Goal: Ask a question: Seek information or help from site administrators or community

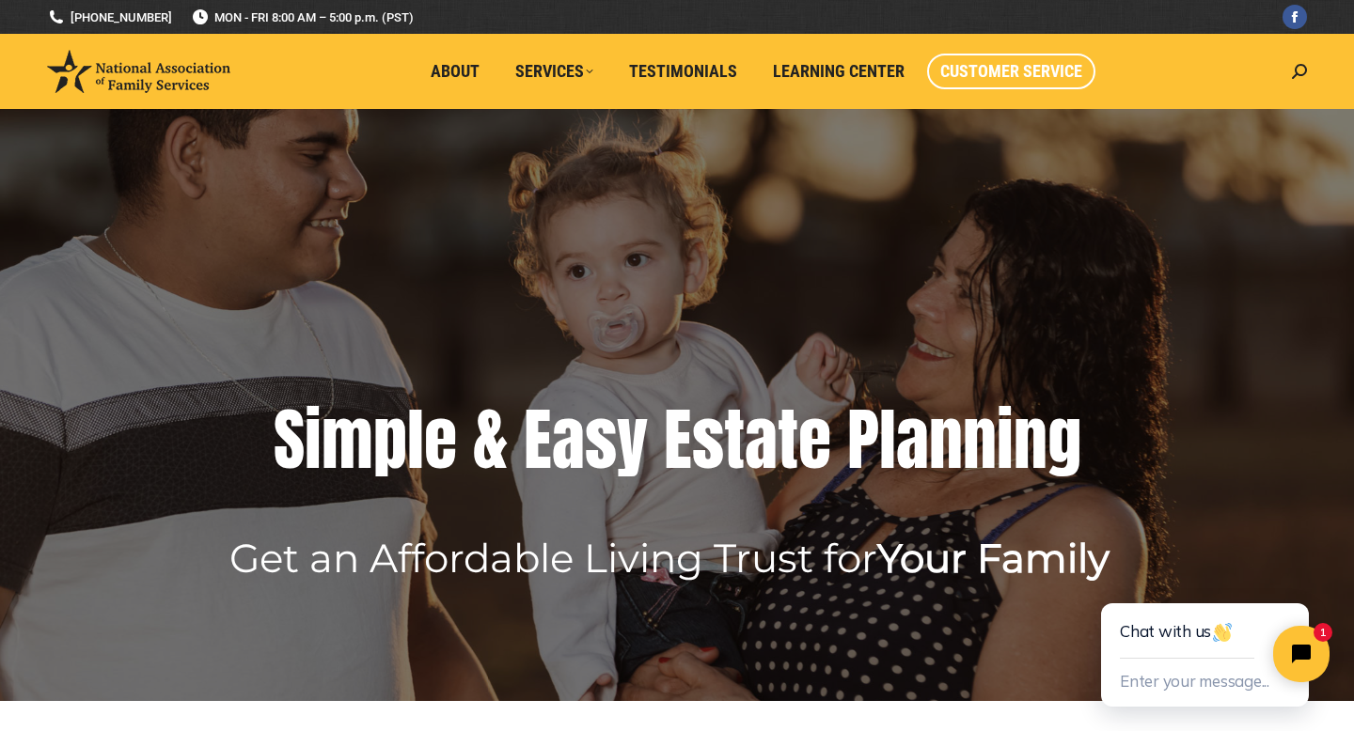
click at [993, 73] on span "Customer Service" at bounding box center [1011, 71] width 142 height 21
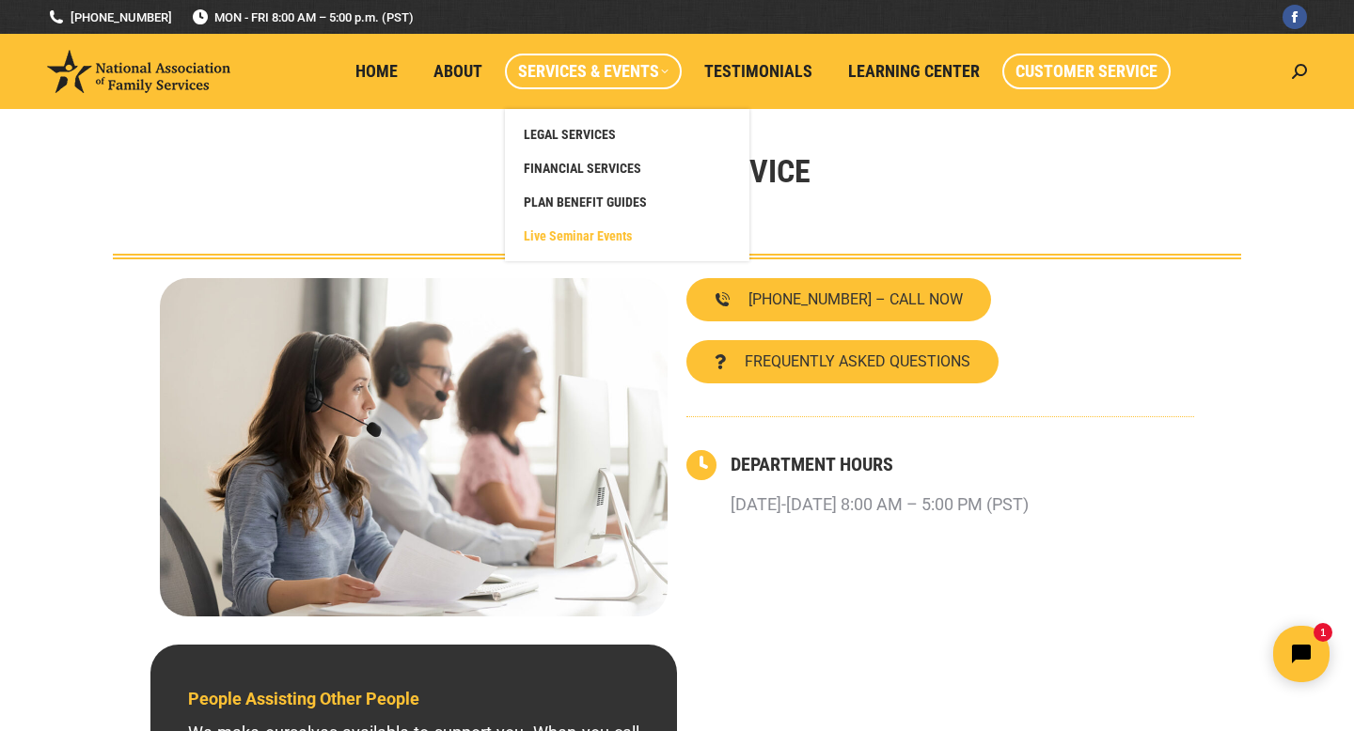
click at [580, 237] on span "Live Seminar Events" at bounding box center [578, 236] width 108 height 17
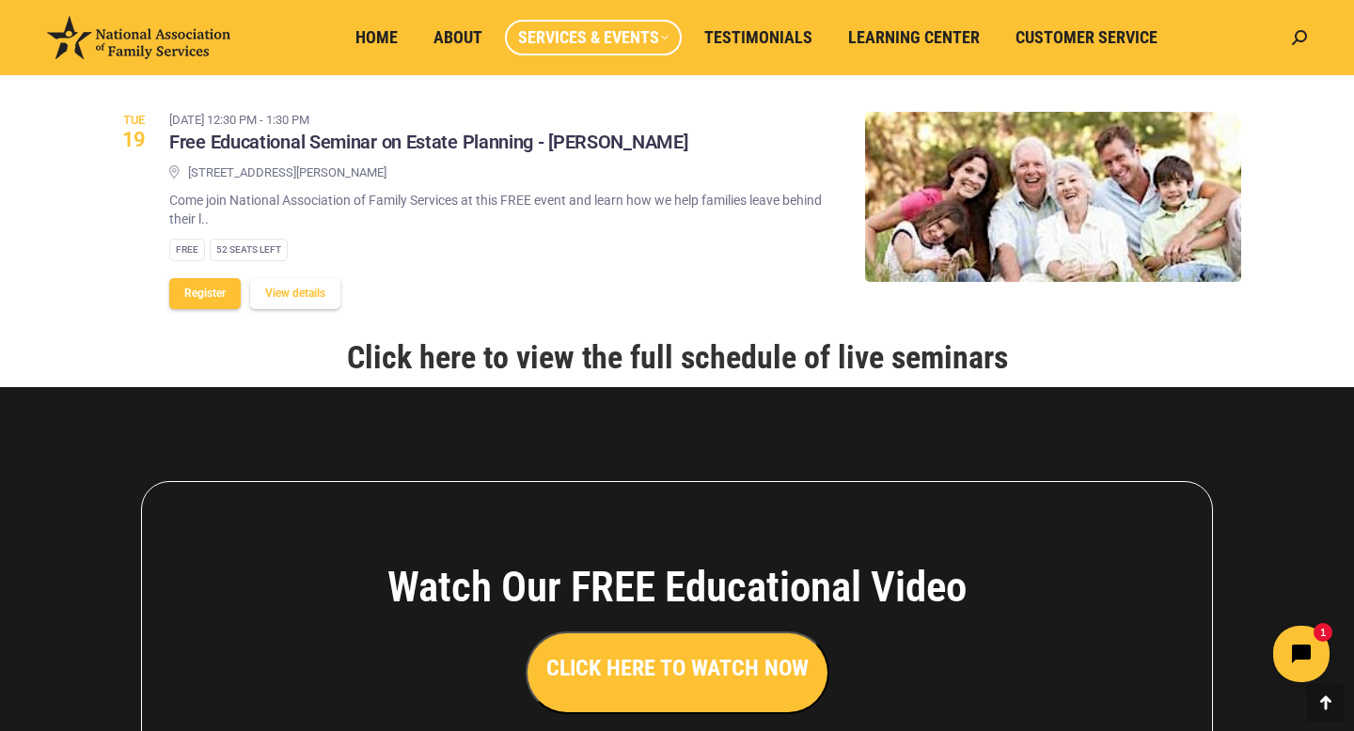
scroll to position [2329, 0]
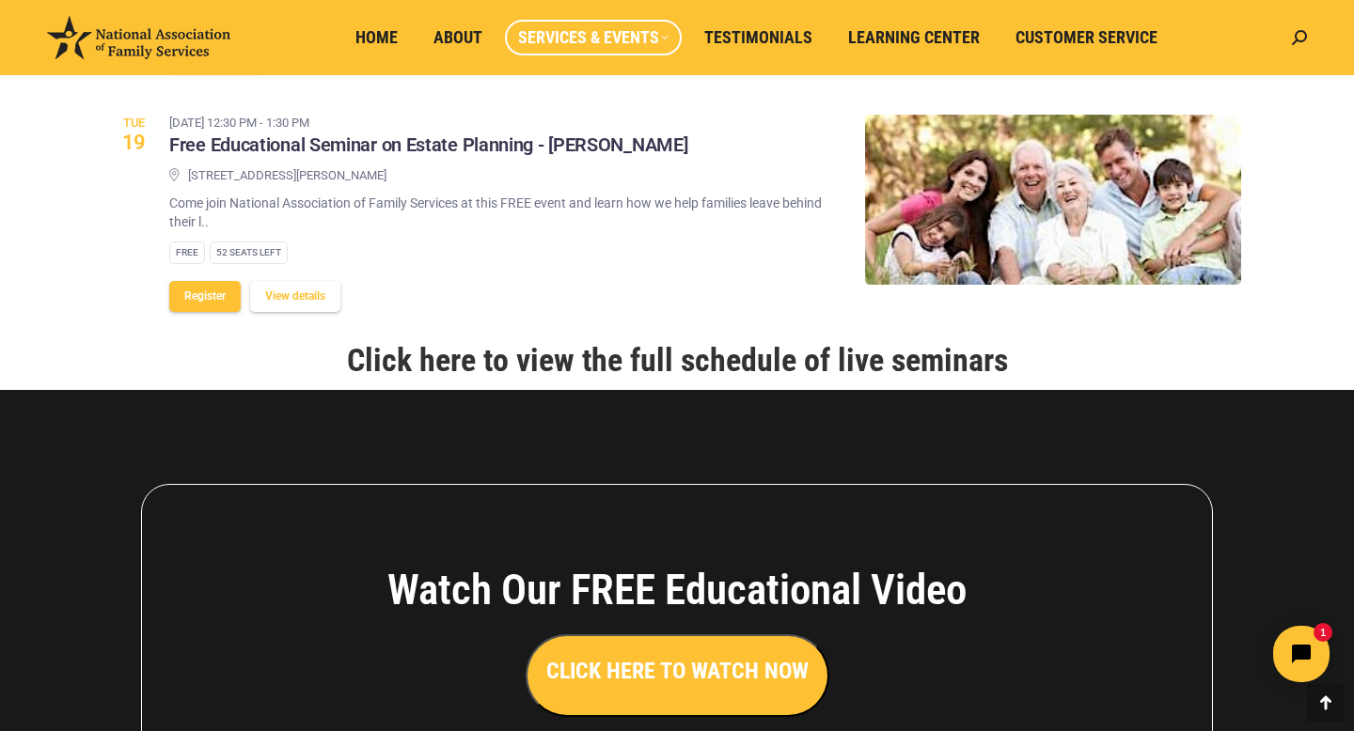
click at [606, 379] on link "Click here to view the full schedule of live seminars" at bounding box center [677, 360] width 661 height 38
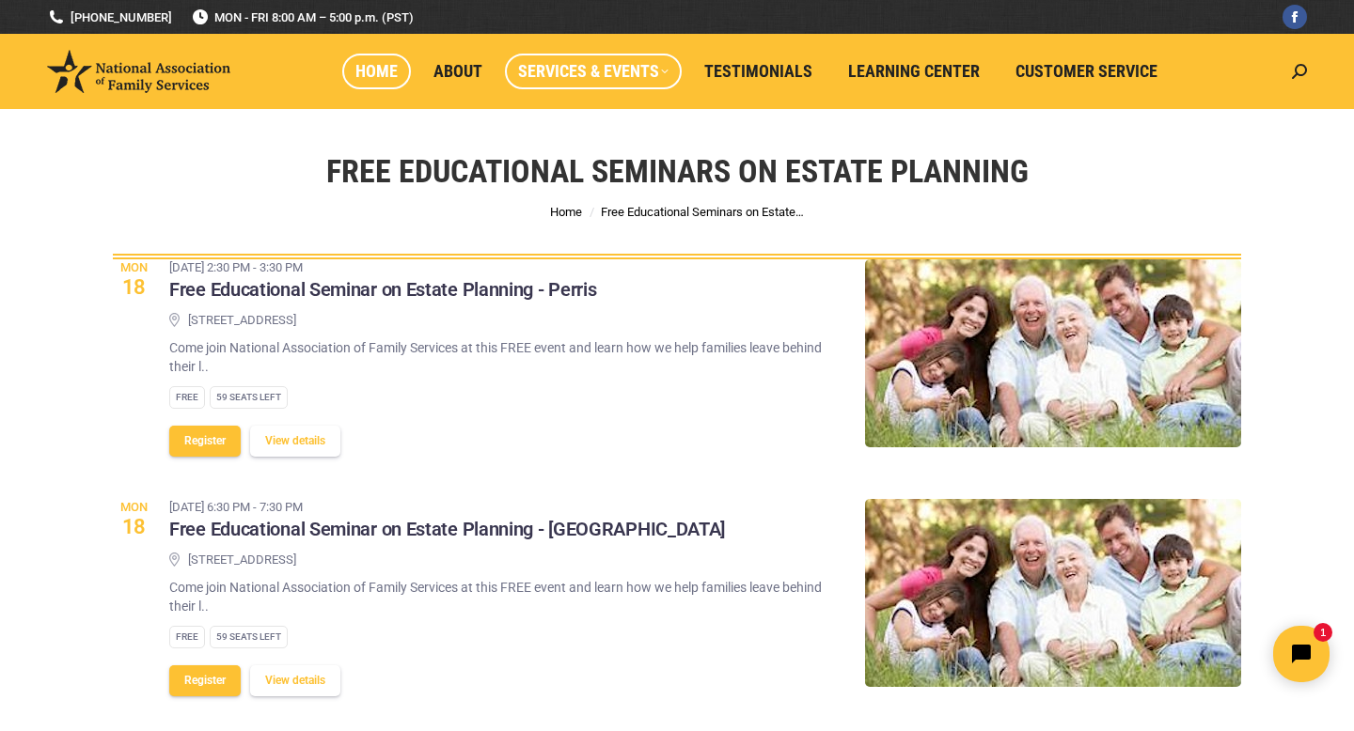
click at [387, 65] on span "Home" at bounding box center [376, 71] width 42 height 21
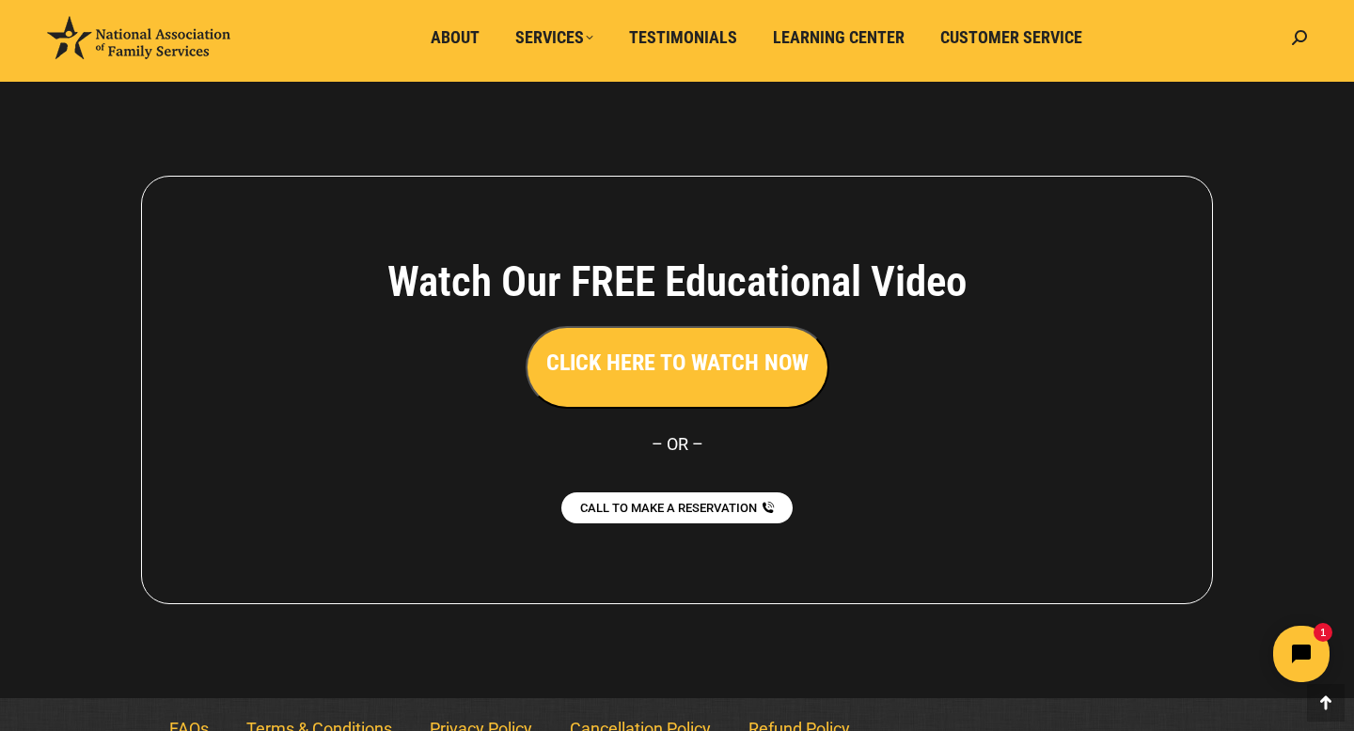
scroll to position [4206, 0]
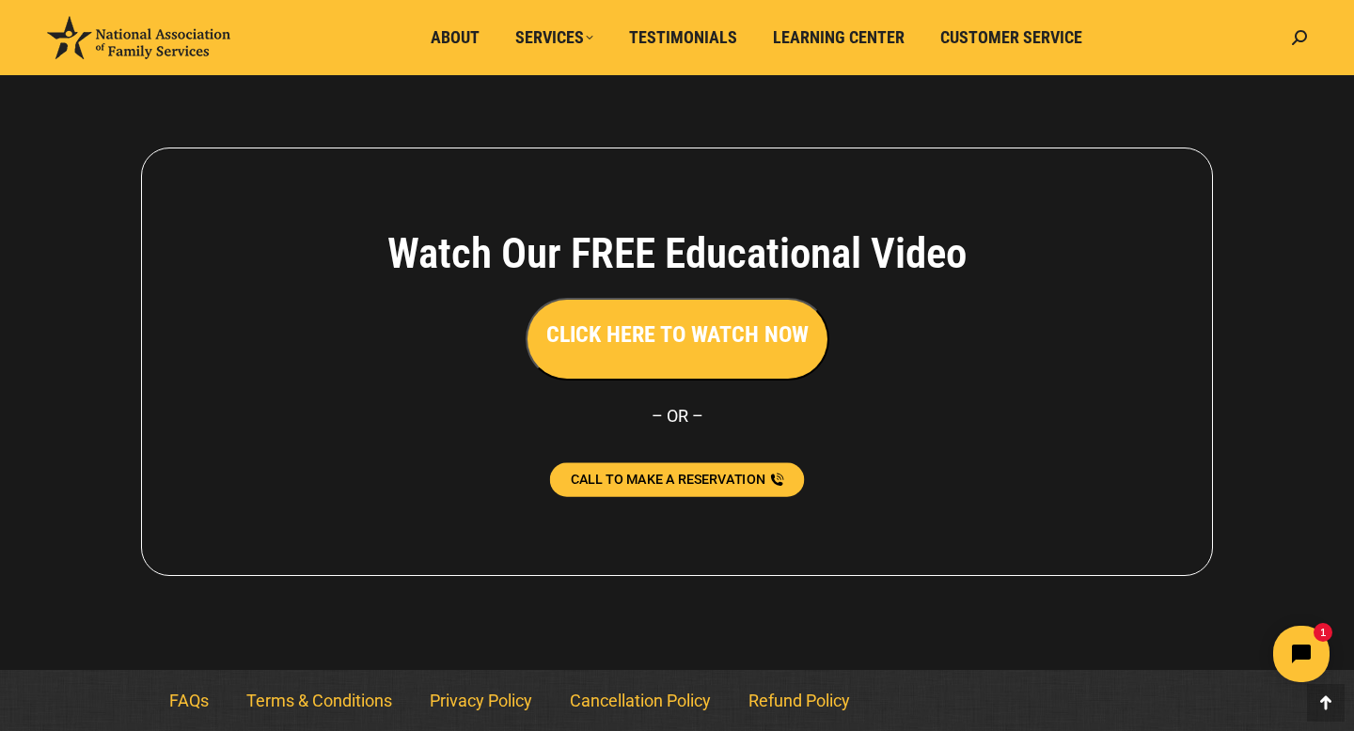
click at [700, 473] on span "CALL TO MAKE A RESERVATION" at bounding box center [668, 479] width 195 height 13
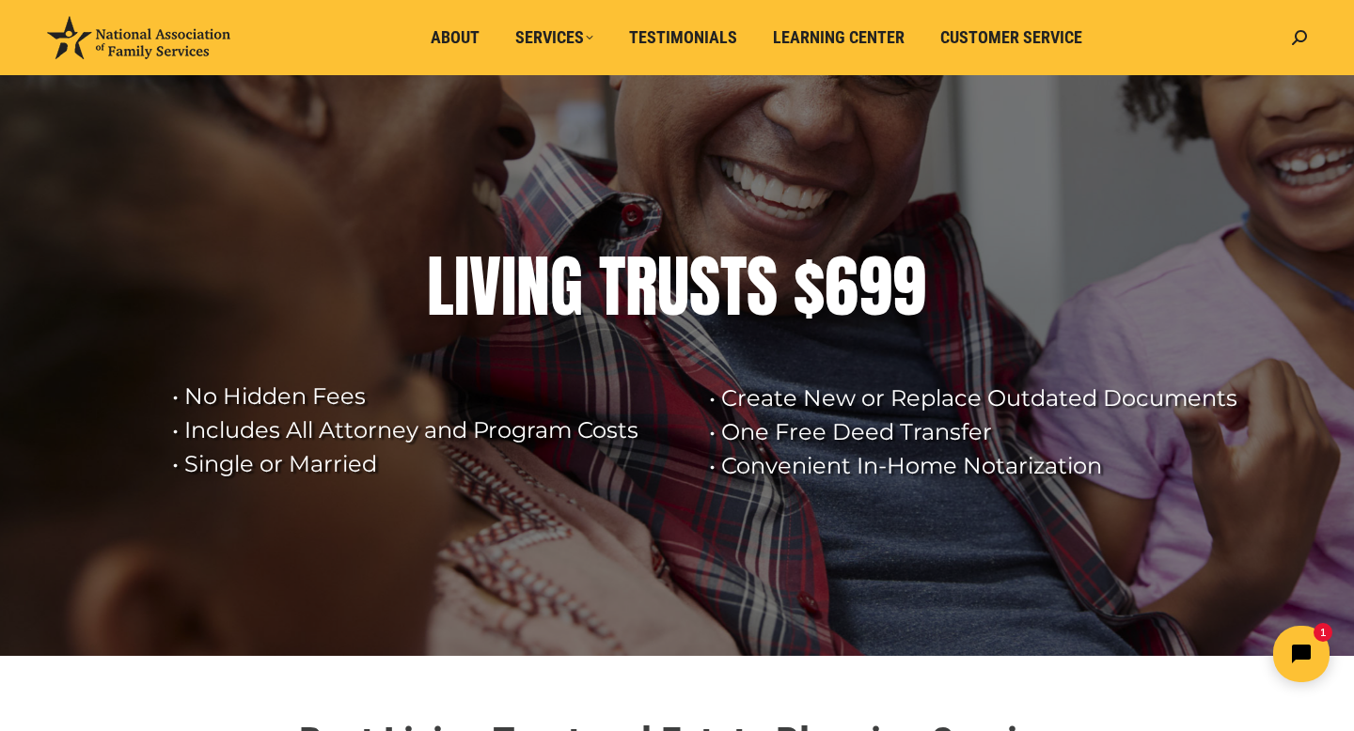
scroll to position [0, 0]
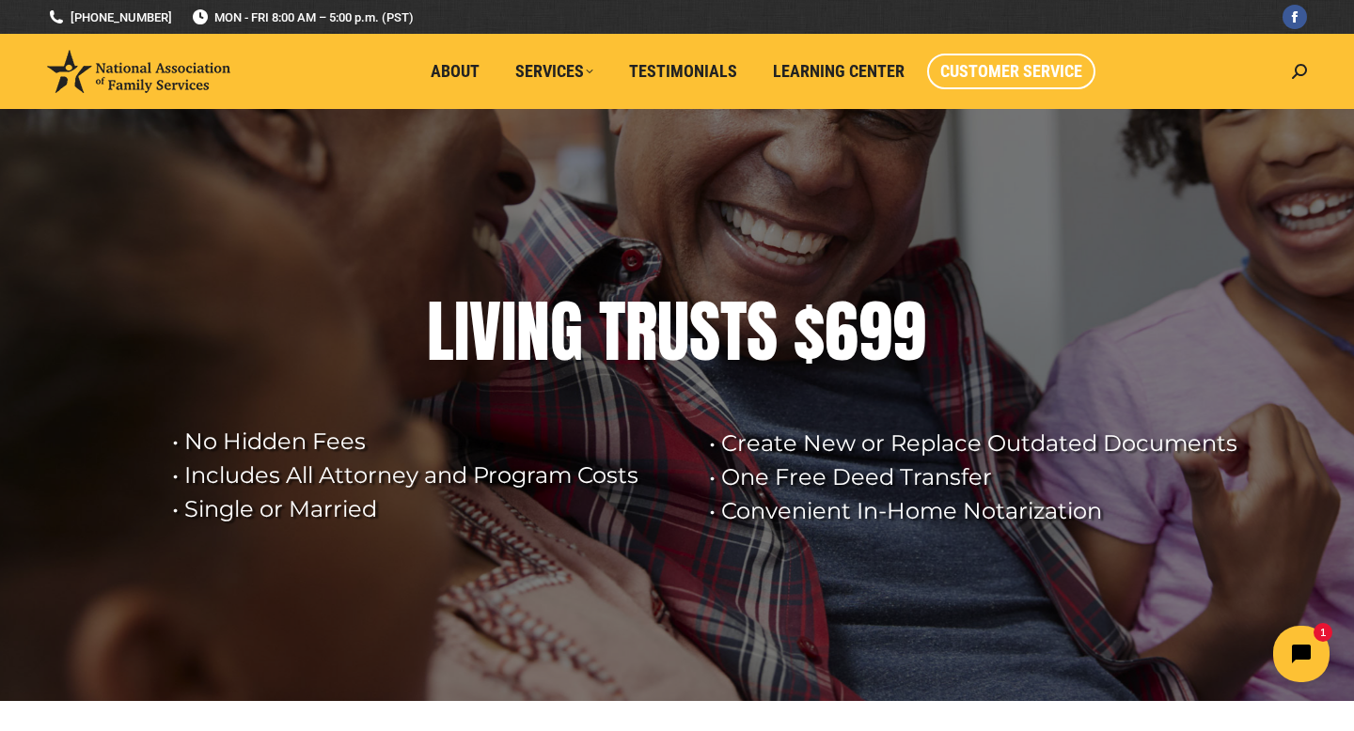
click at [1006, 73] on span "Customer Service" at bounding box center [1011, 71] width 142 height 21
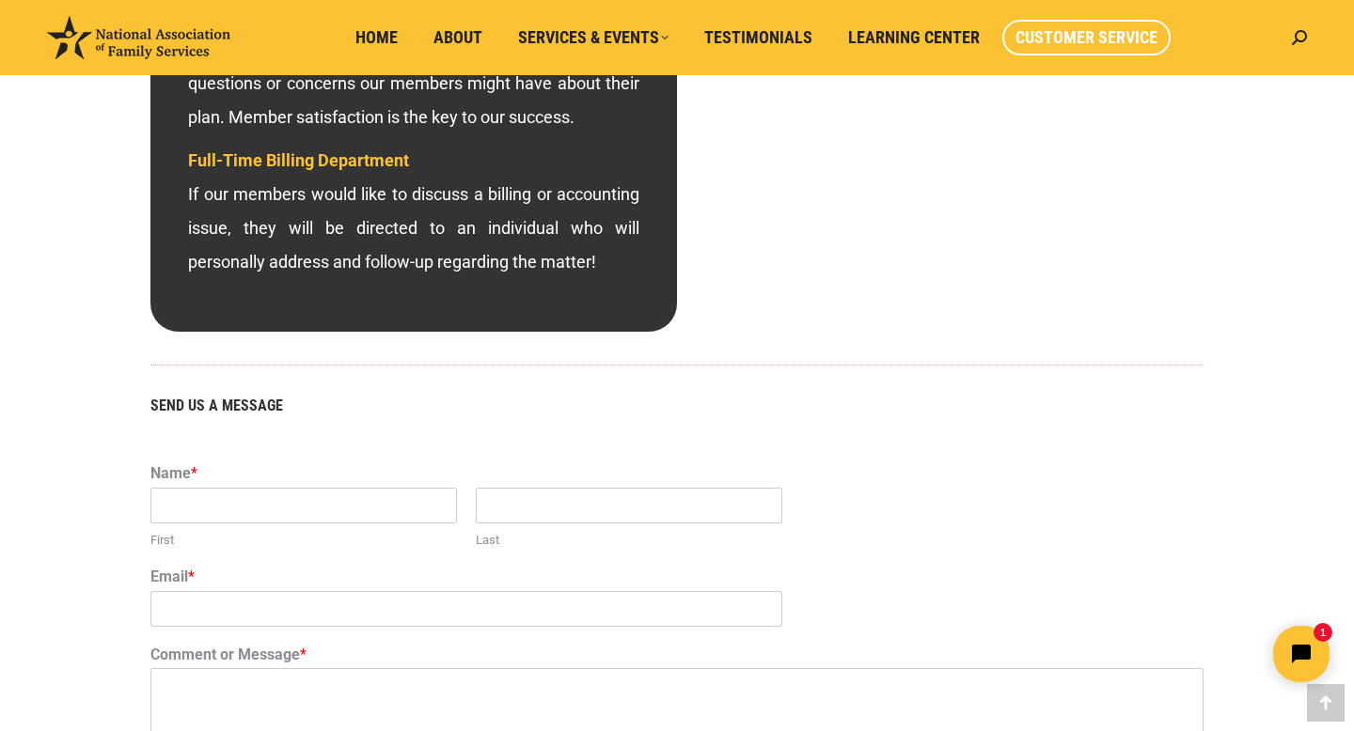
scroll to position [900, 0]
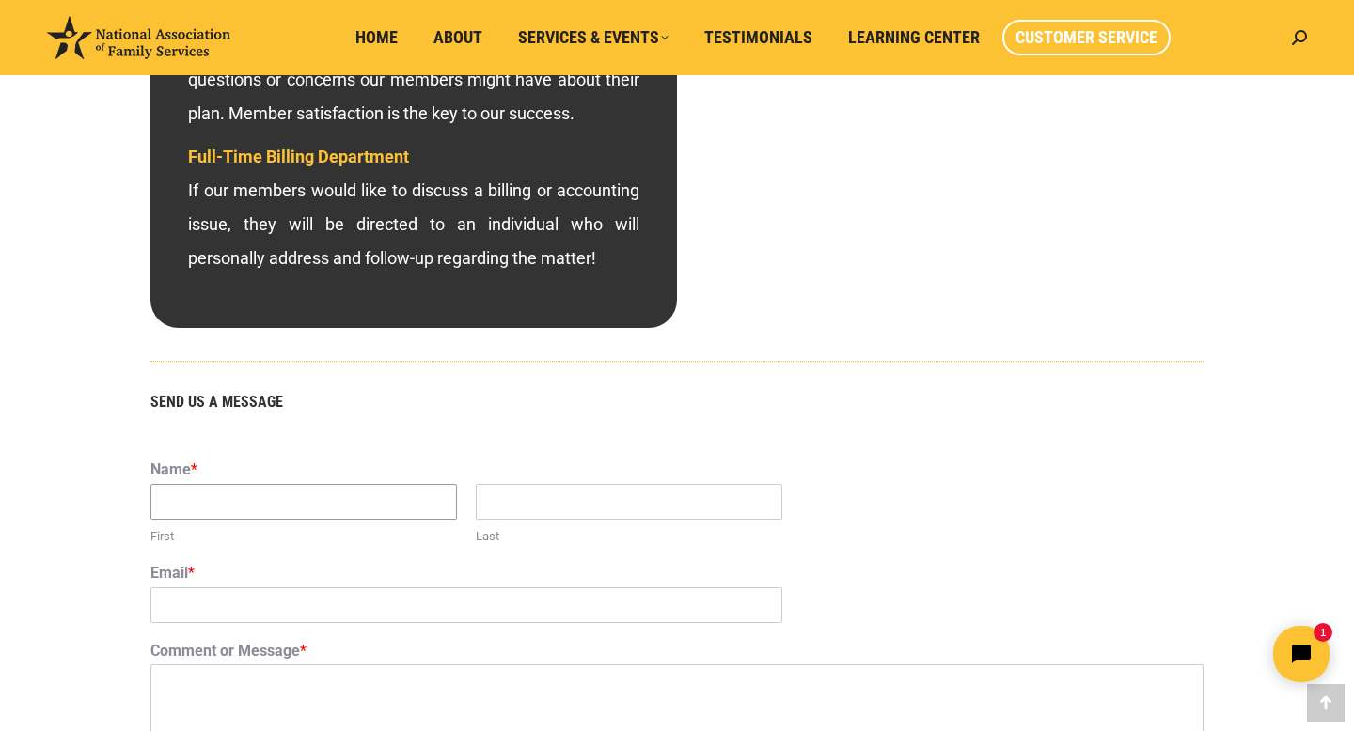
click at [360, 511] on input "First" at bounding box center [303, 502] width 307 height 36
type input "[PERSON_NAME]"
click at [562, 511] on input "Last" at bounding box center [629, 502] width 307 height 36
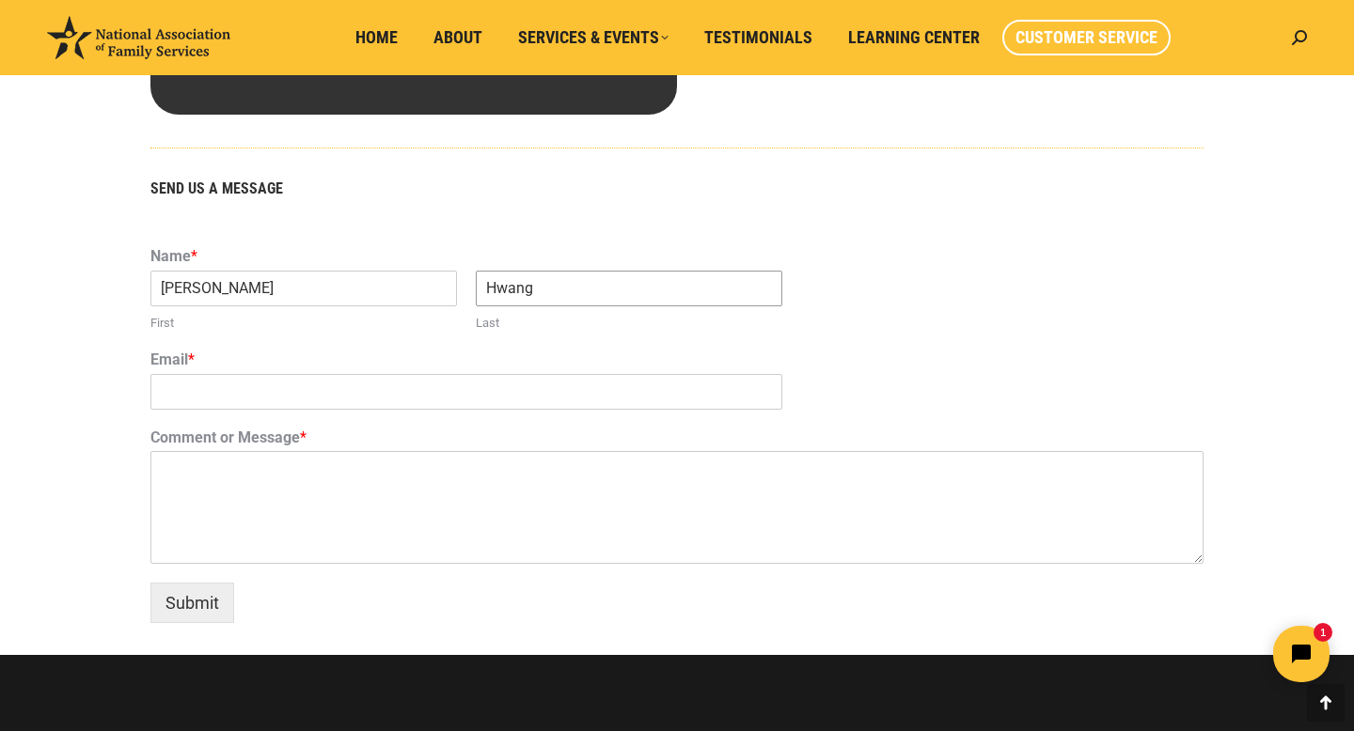
scroll to position [1122, 0]
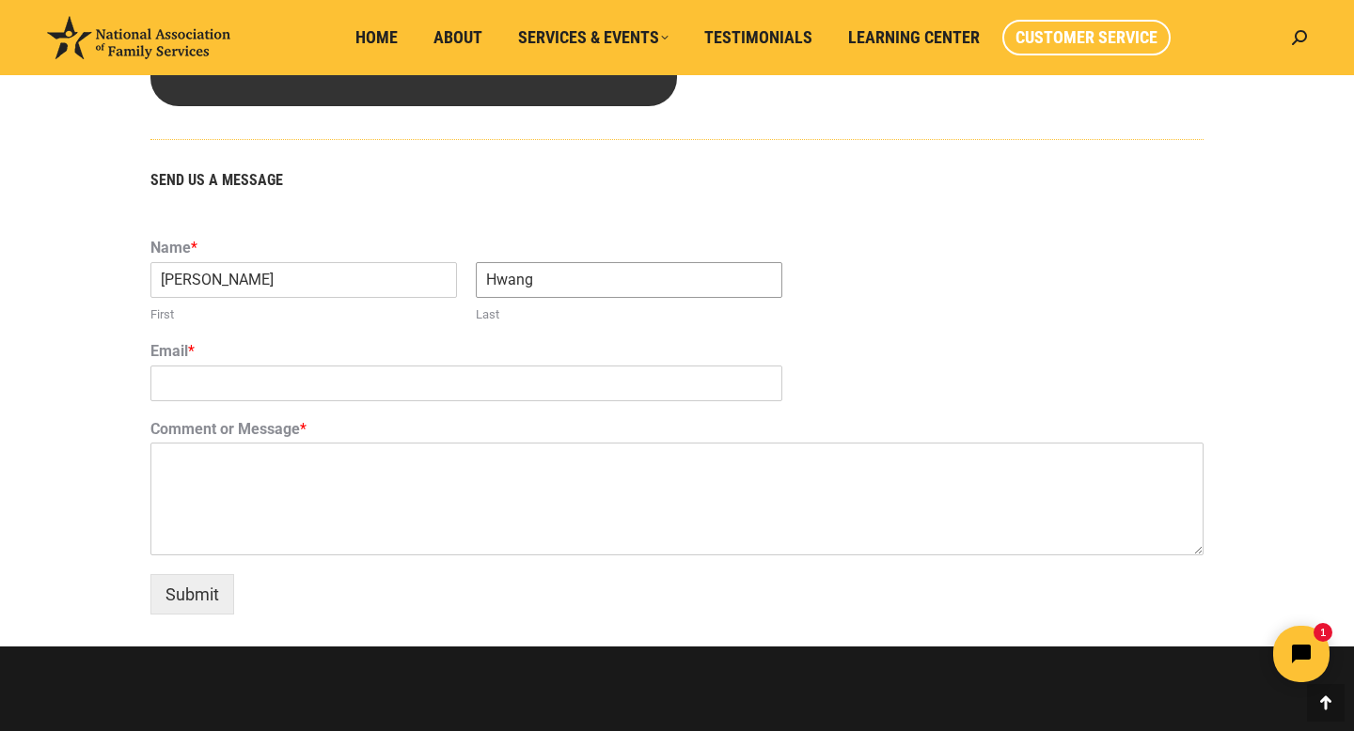
type input "Hwang"
click at [286, 384] on input "Email *" at bounding box center [466, 384] width 632 height 36
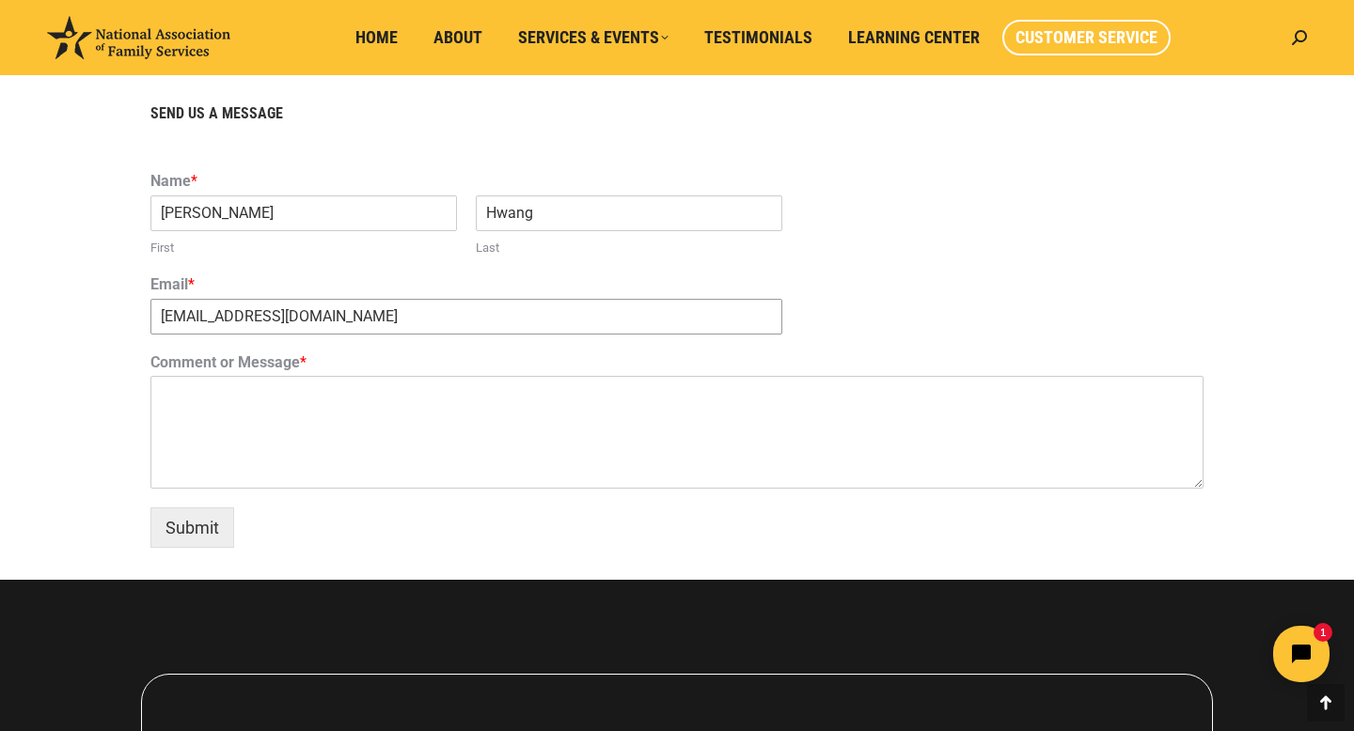
scroll to position [1191, 0]
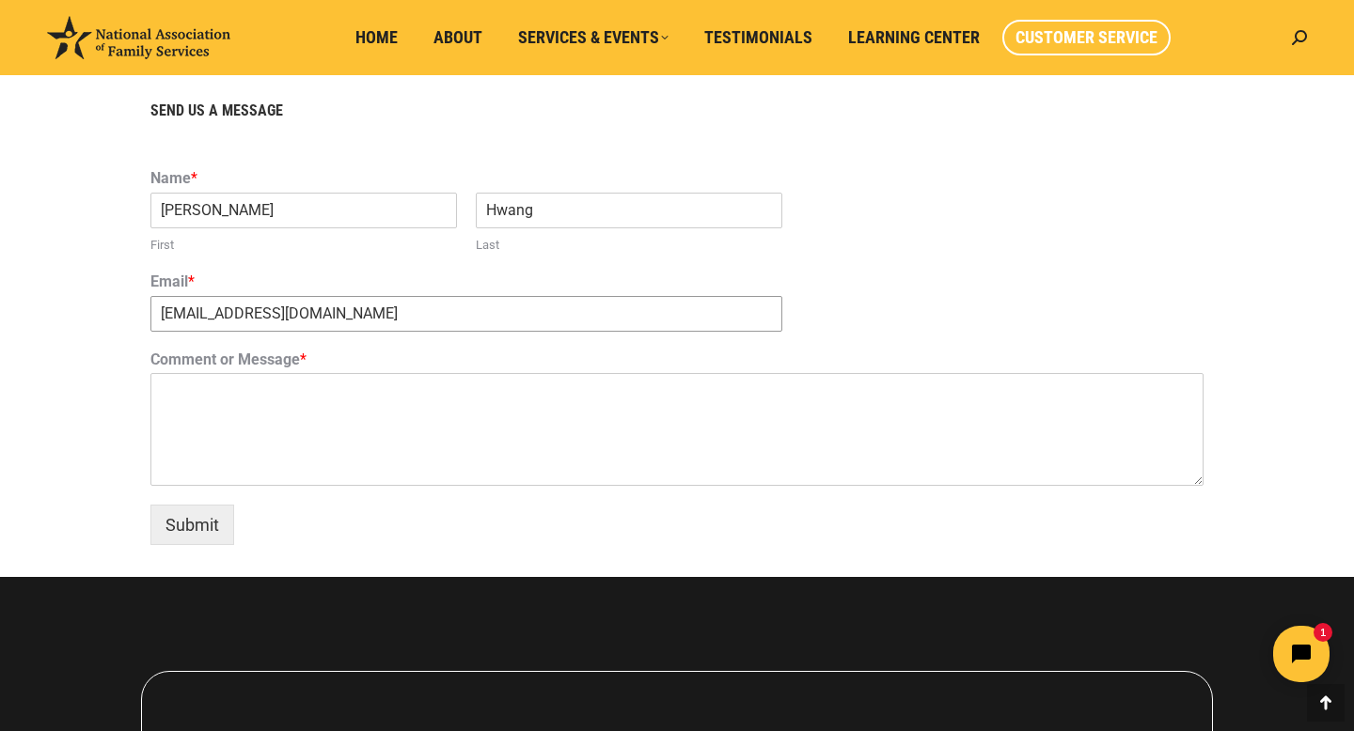
type input "[EMAIL_ADDRESS][DOMAIN_NAME]"
click at [175, 401] on textarea "Comment or Message *" at bounding box center [676, 429] width 1053 height 113
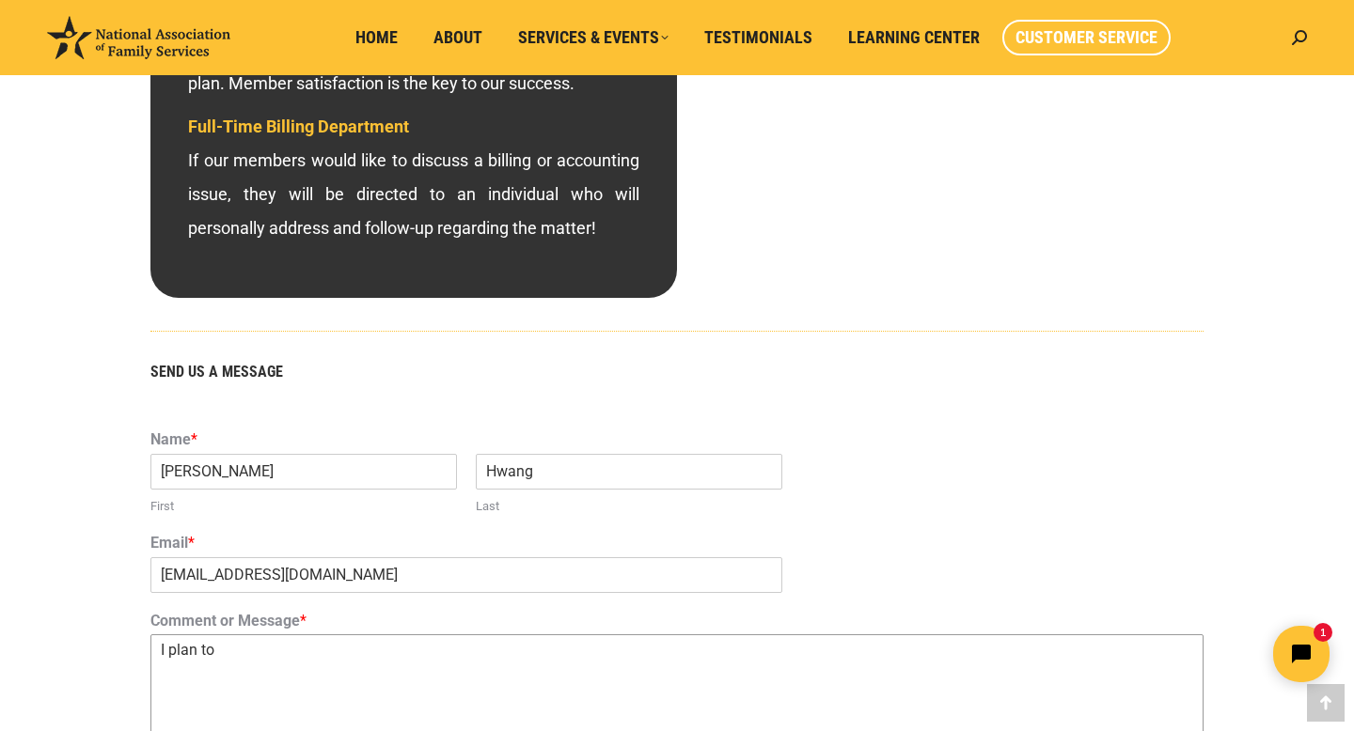
scroll to position [934, 0]
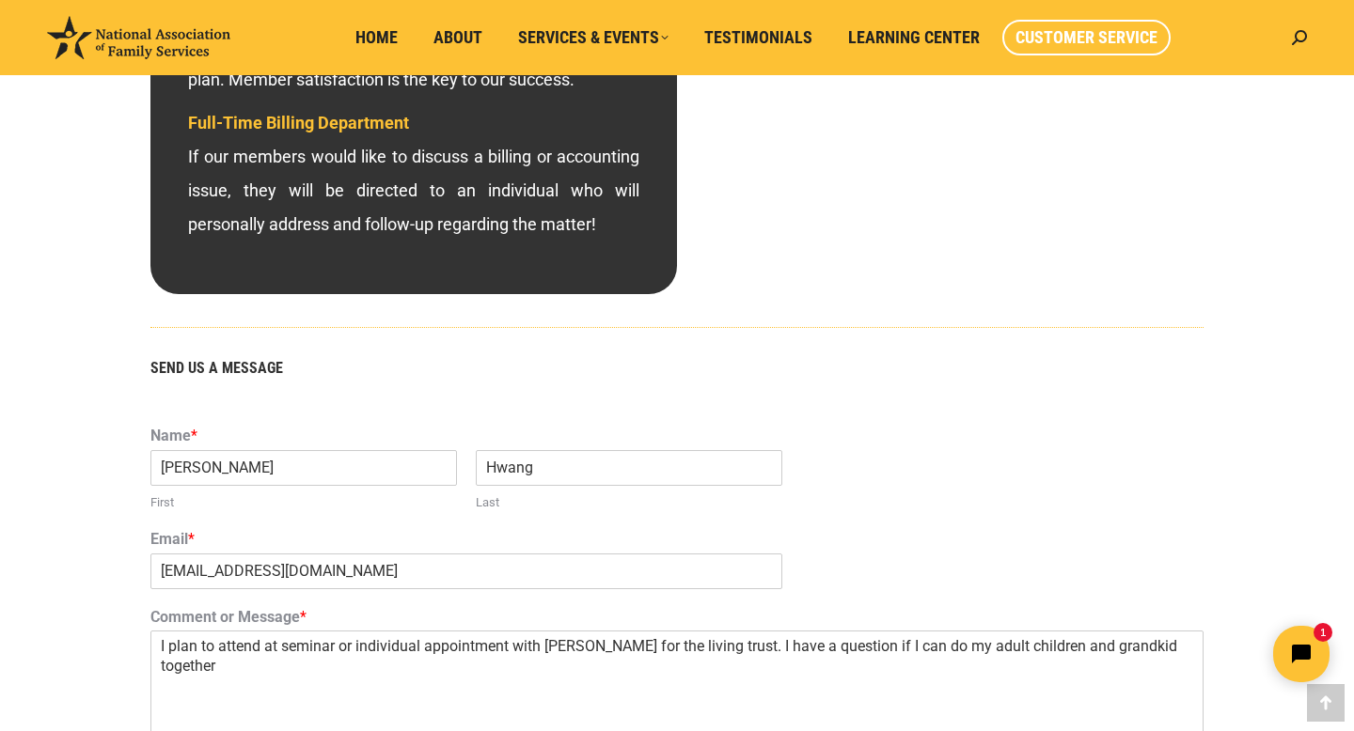
click html "1"
click at [984, 648] on textarea "I plan to attend at seminar or individual appointment with [PERSON_NAME] for th…" at bounding box center [676, 687] width 1053 height 113
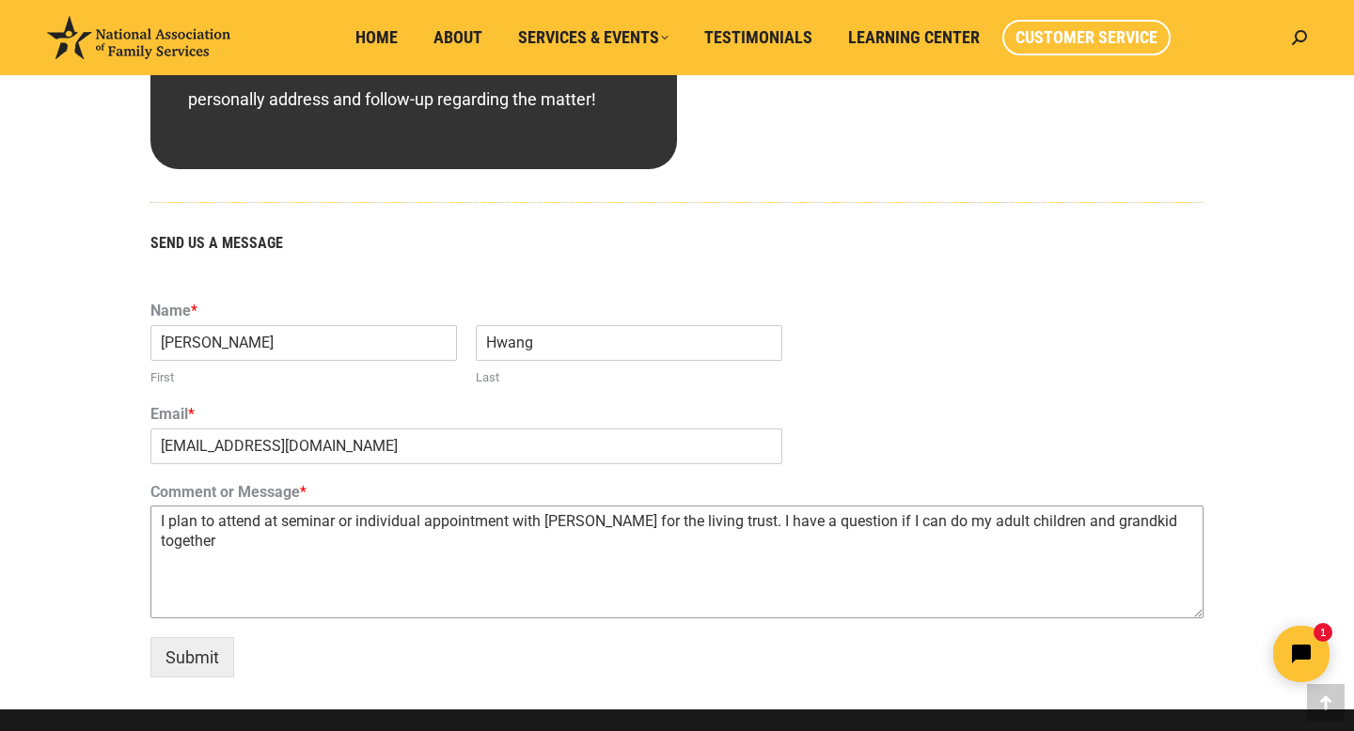
scroll to position [1109, 0]
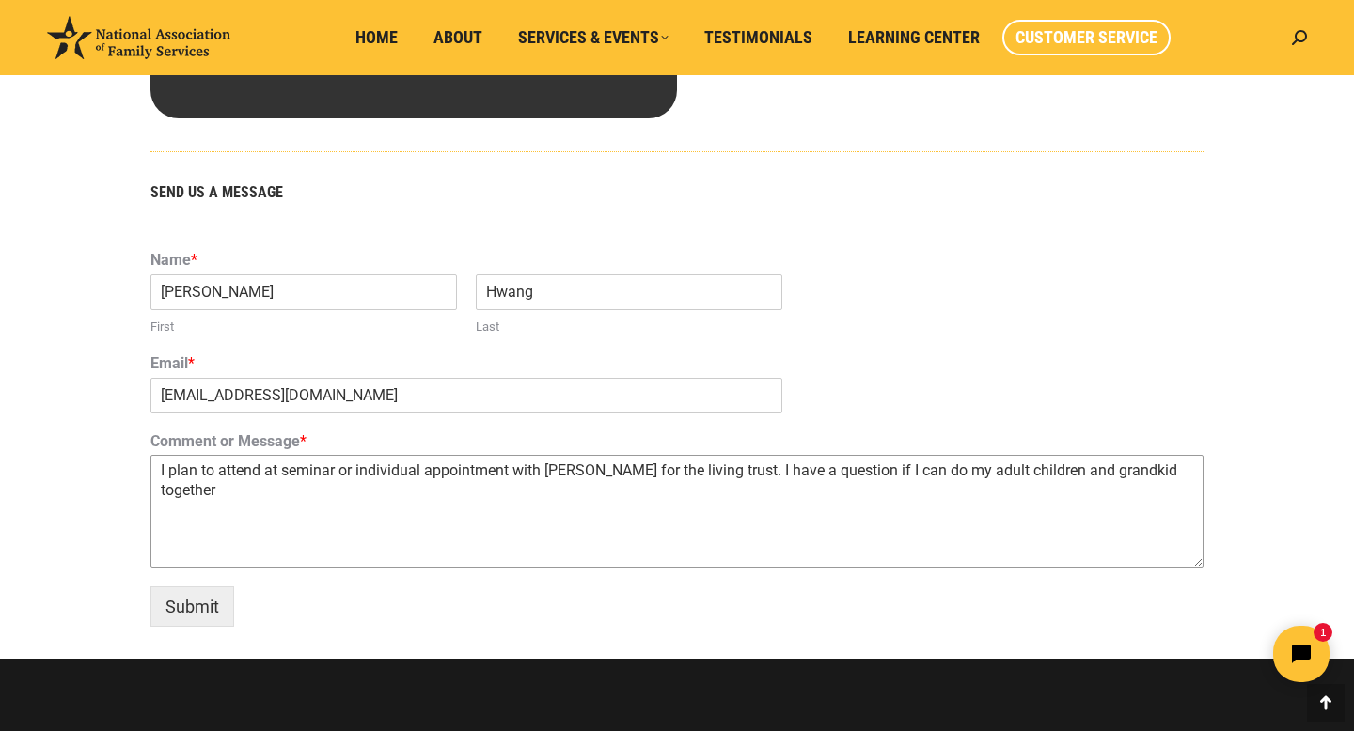
click at [894, 475] on textarea "I plan to attend at seminar or individual appointment with [PERSON_NAME] for th…" at bounding box center [676, 511] width 1053 height 113
click at [284, 495] on textarea "I plan to attend at seminar or individual appointment with [PERSON_NAME] for th…" at bounding box center [676, 511] width 1053 height 113
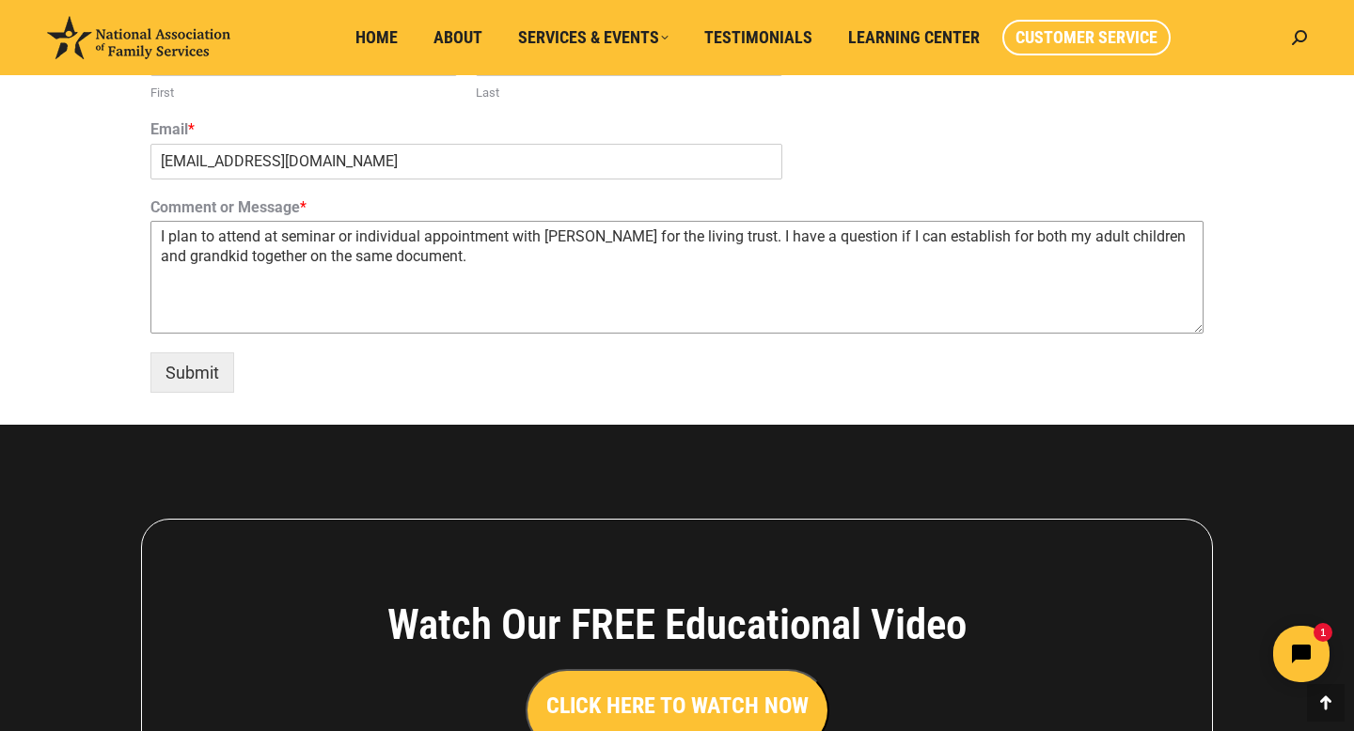
scroll to position [1341, 0]
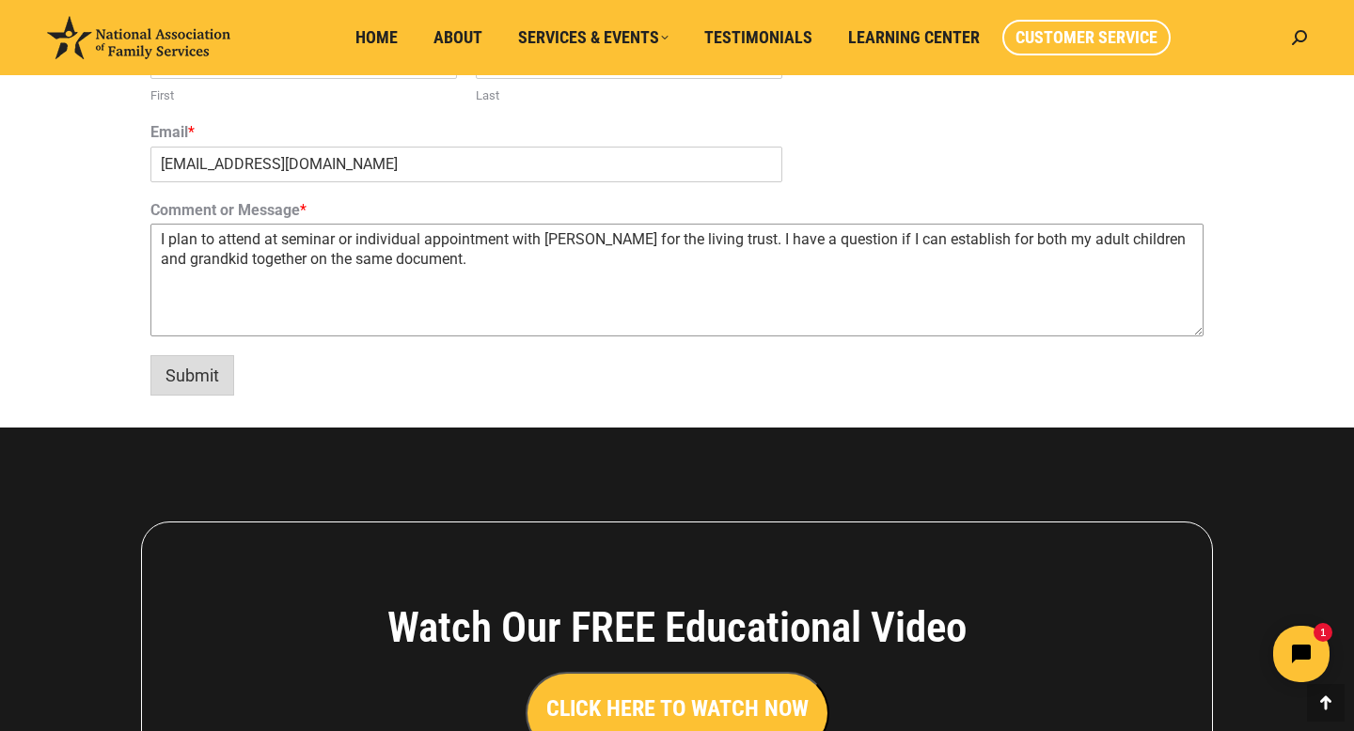
type textarea "I plan to attend at seminar or individual appointment with [PERSON_NAME] for th…"
click at [205, 380] on button "Submit" at bounding box center [192, 375] width 84 height 40
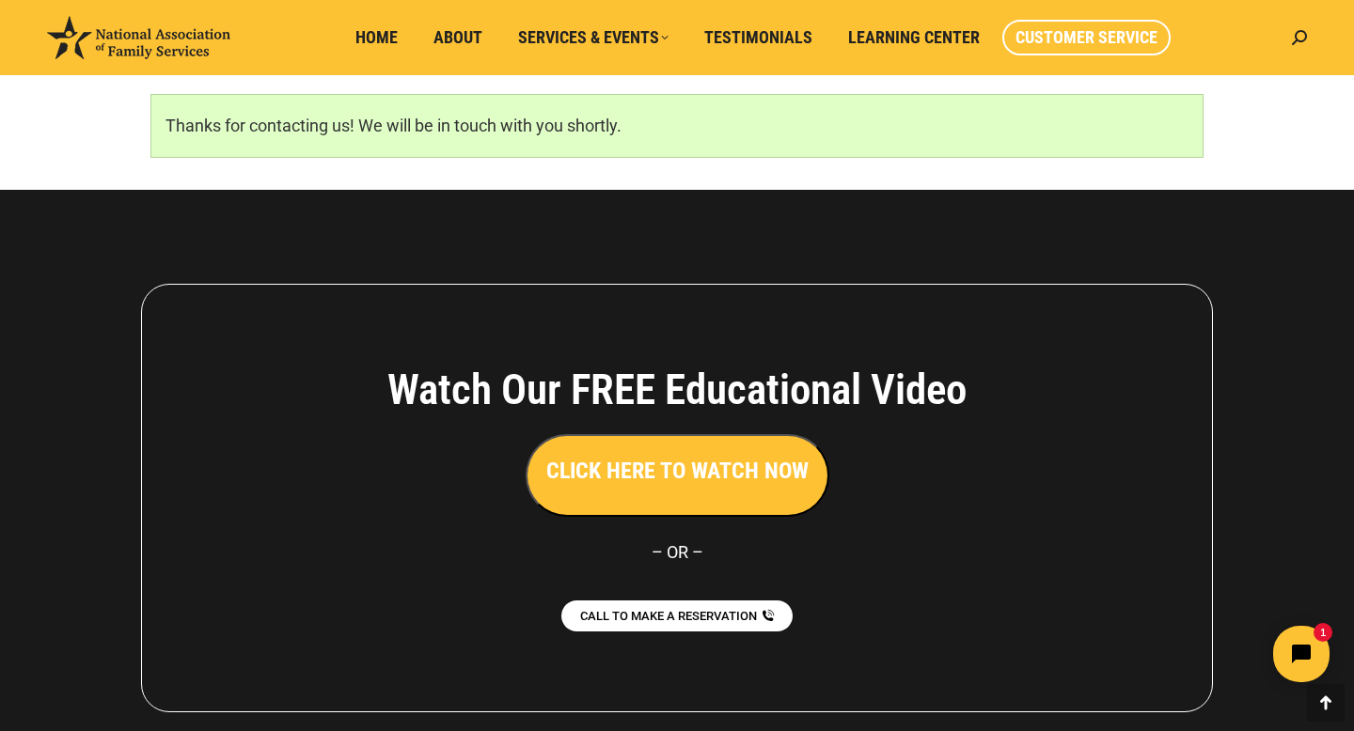
scroll to position [1257, 0]
click at [684, 467] on h3 "CLICK HERE TO WATCH NOW" at bounding box center [677, 471] width 262 height 32
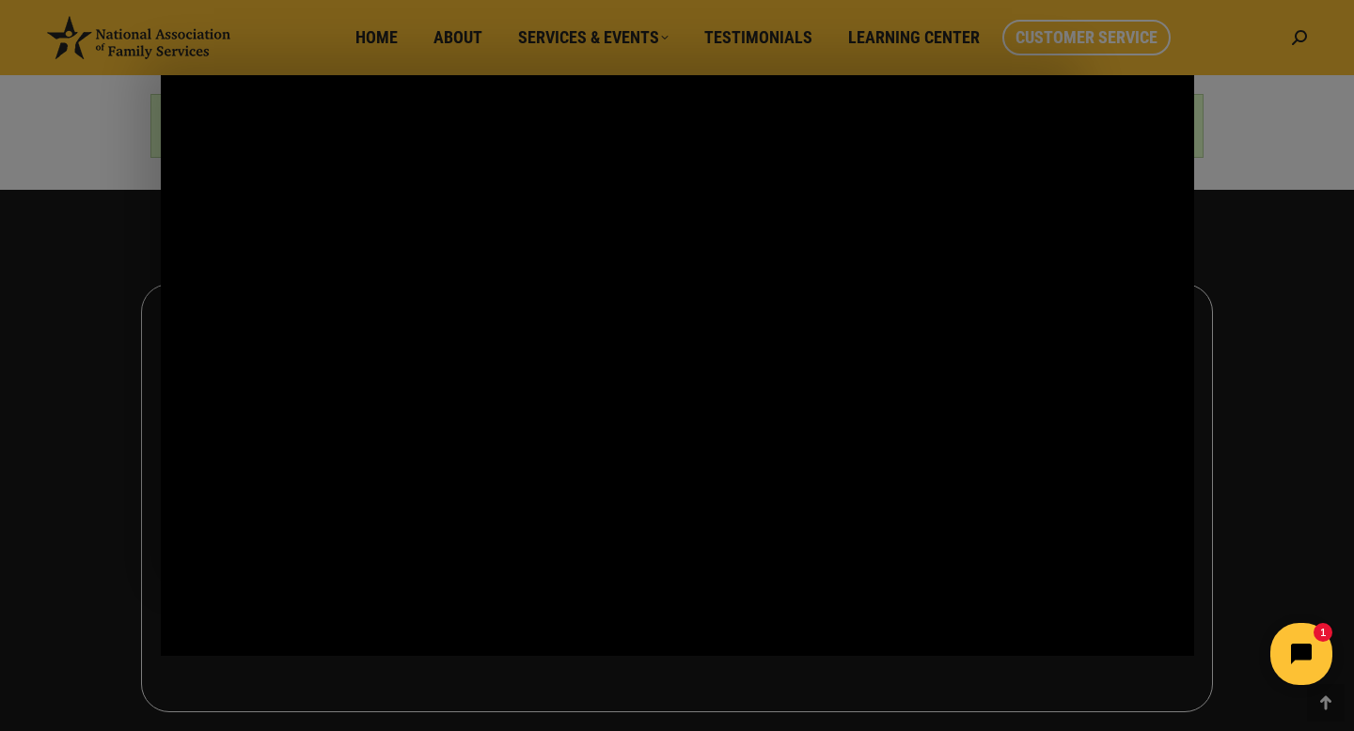
click at [1304, 661] on icon "Open chat widget" at bounding box center [1311, 654] width 29 height 29
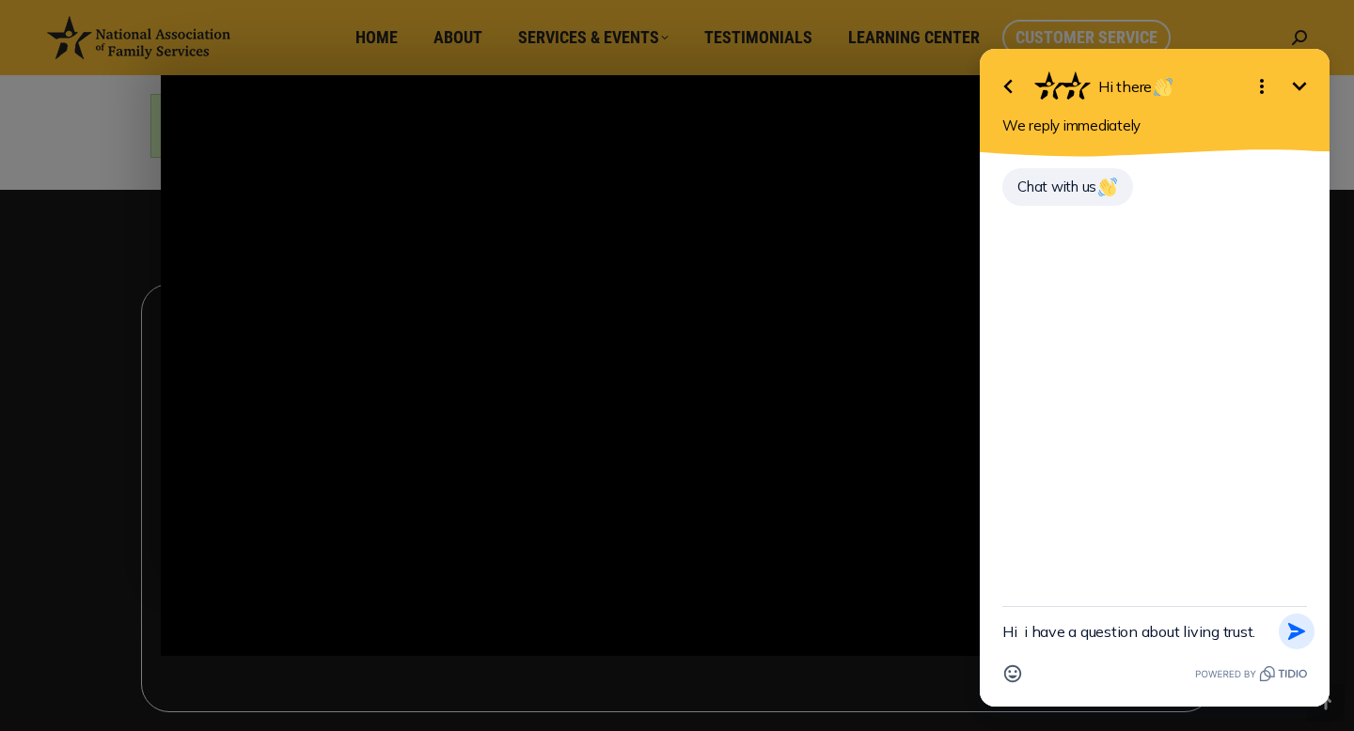
type textarea "Hi i have a question about living trust."
click at [1296, 627] on icon "button" at bounding box center [1296, 631] width 17 height 17
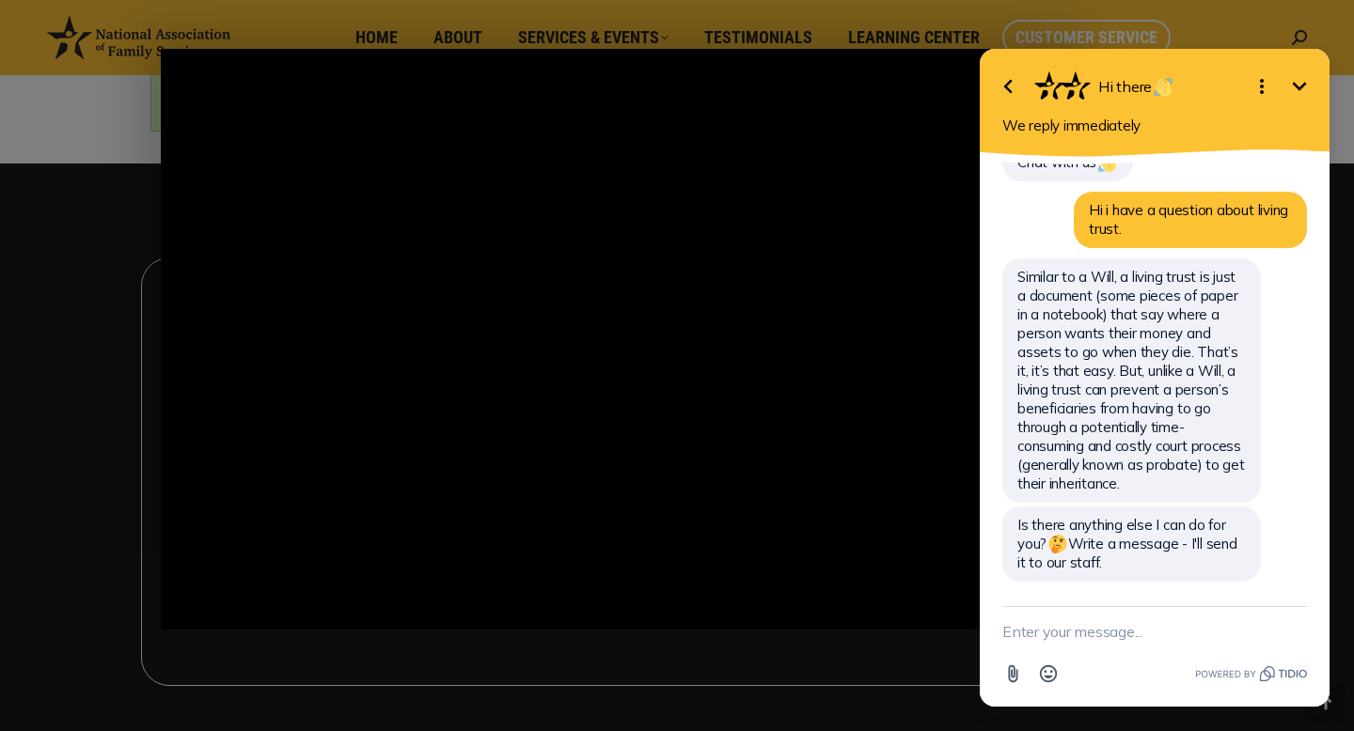
scroll to position [1282, 0]
click at [1072, 640] on textarea "New message" at bounding box center [1154, 631] width 305 height 49
type textarea "I did already on the website."
click at [1295, 629] on icon "button" at bounding box center [1296, 631] width 17 height 17
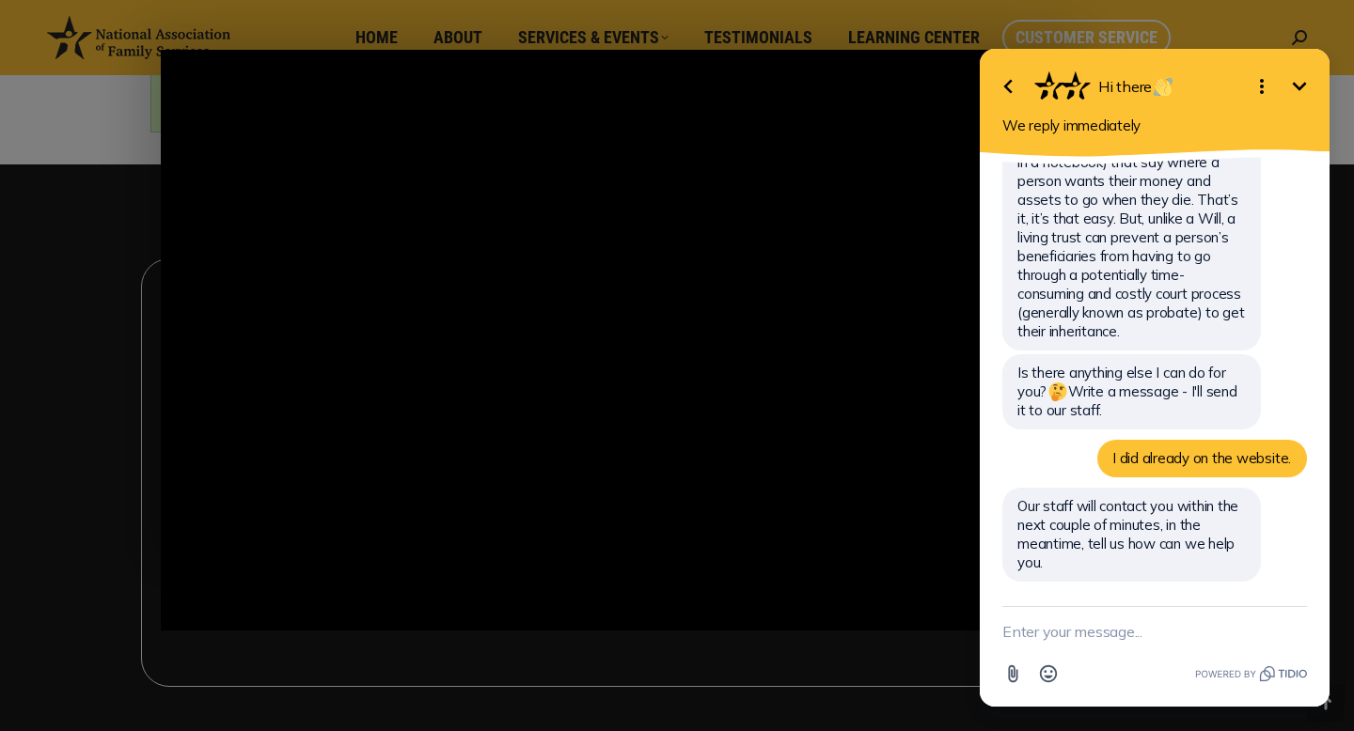
scroll to position [178, 0]
click at [1160, 633] on textarea "New message" at bounding box center [1154, 631] width 305 height 49
click at [1192, 614] on textarea "Can I establish for my bodth adult children" at bounding box center [1131, 623] width 258 height 68
click at [1066, 633] on textarea "Can I establish for my both adult children" at bounding box center [1131, 623] width 258 height 68
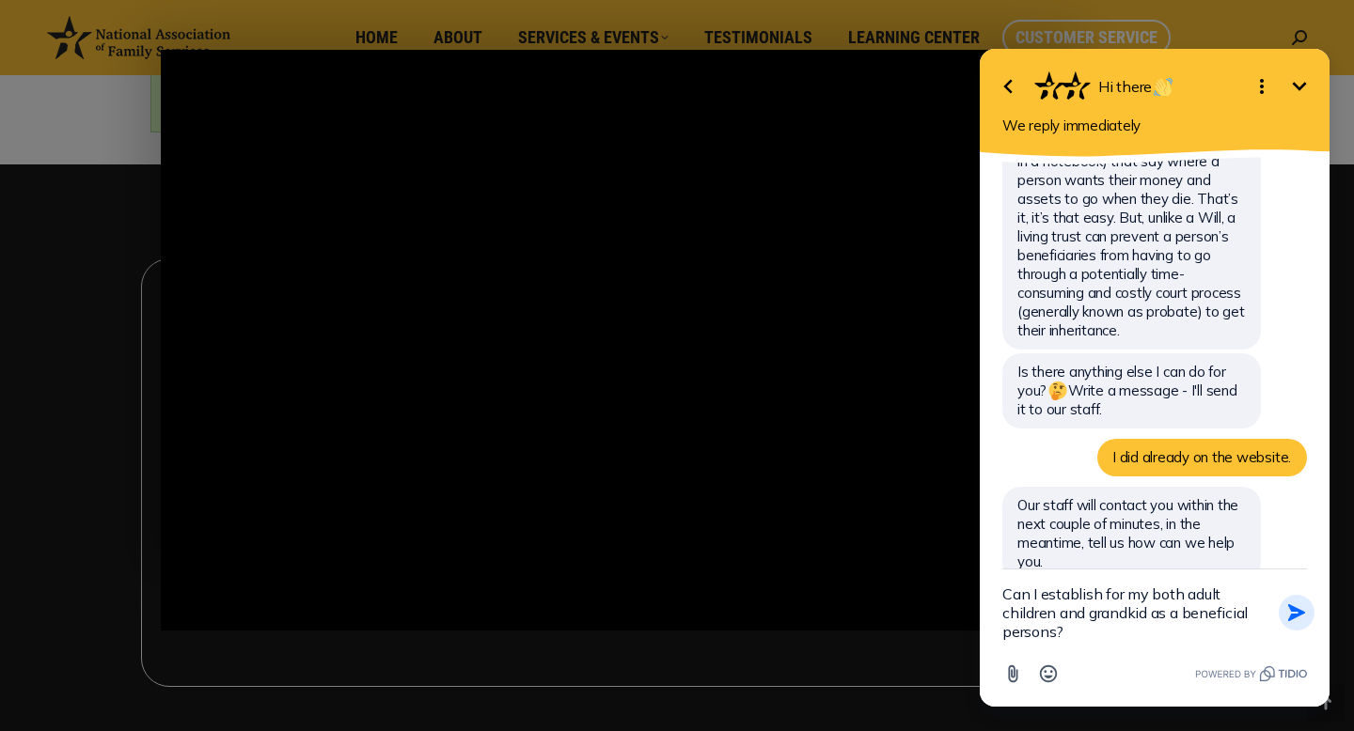
type textarea "Can I establish for my both adult children and grandkid as a beneficial persons?"
click at [1292, 611] on icon "button" at bounding box center [1296, 613] width 17 height 17
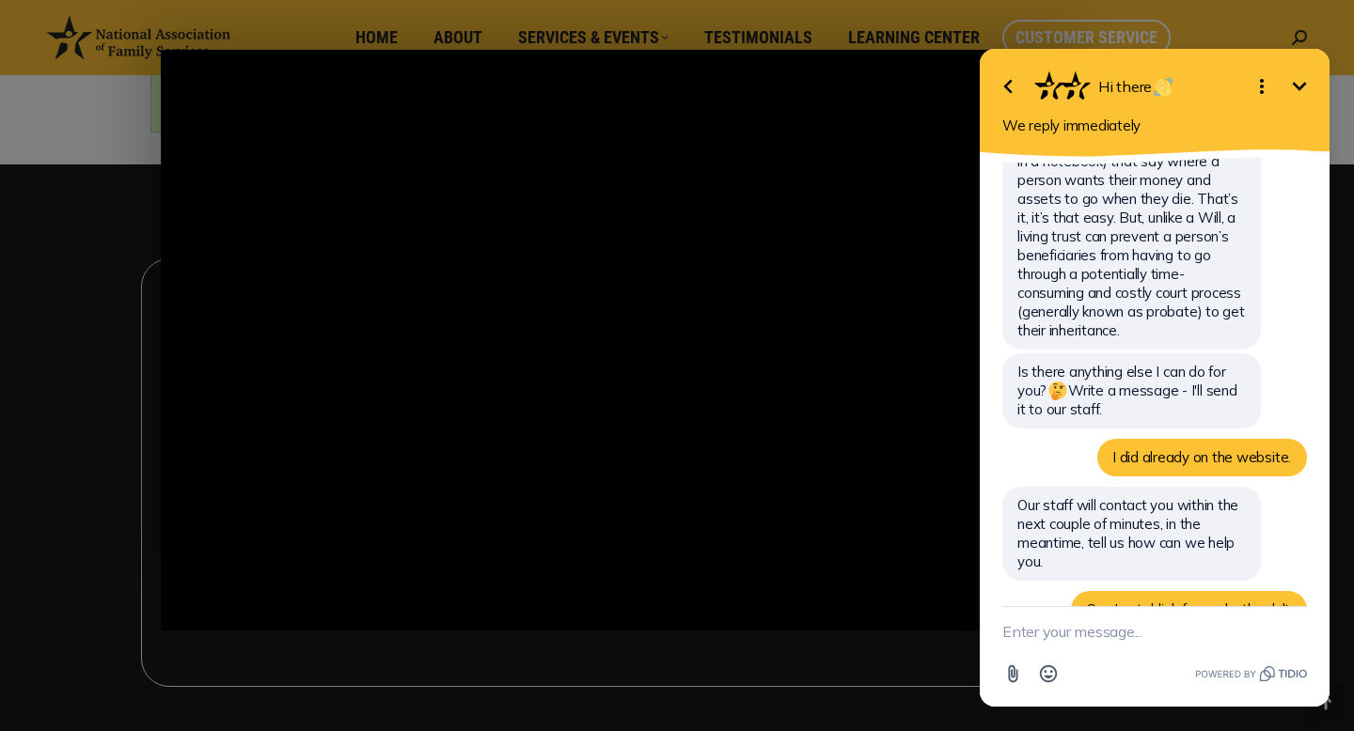
scroll to position [263, 0]
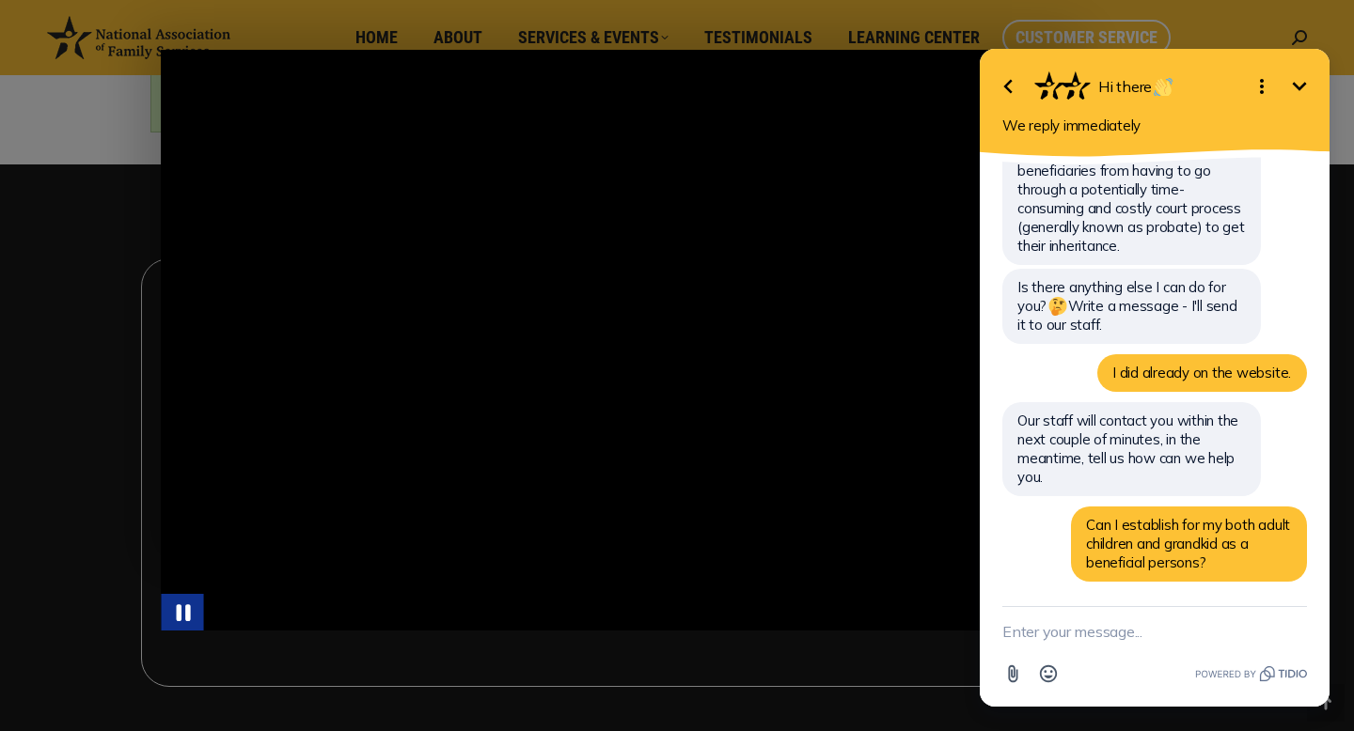
click at [181, 614] on icon "Pause" at bounding box center [182, 612] width 52 height 44
